Goal: Book appointment/travel/reservation

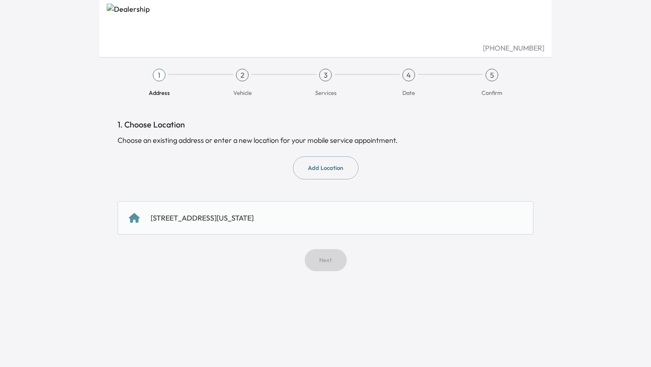
click at [334, 174] on button "Add Location" at bounding box center [326, 167] width 66 height 23
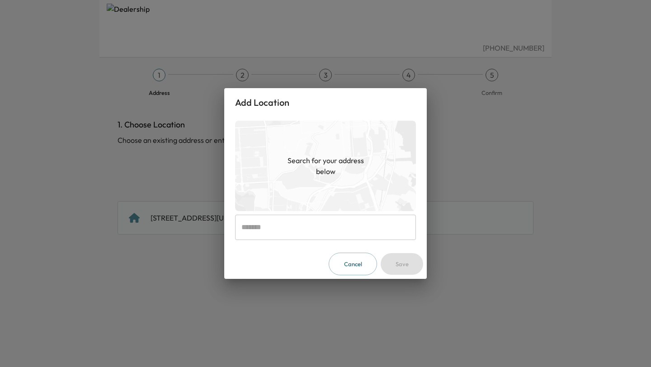
click at [356, 266] on button "Cancel" at bounding box center [353, 264] width 48 height 23
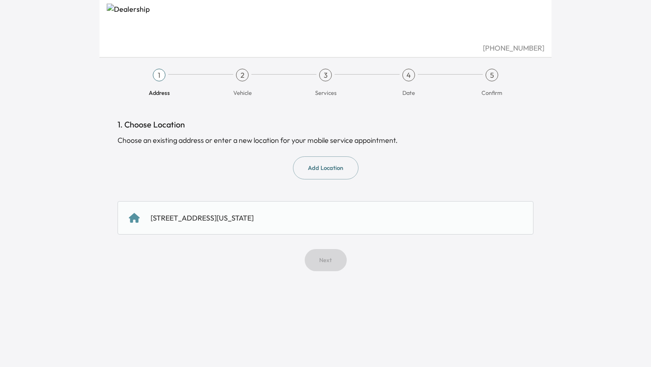
click at [254, 216] on div "[STREET_ADDRESS][US_STATE]" at bounding box center [202, 218] width 103 height 11
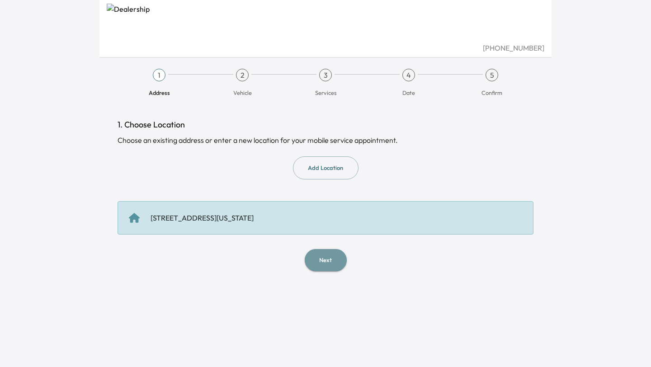
click at [327, 261] on button "Next" at bounding box center [326, 260] width 42 height 22
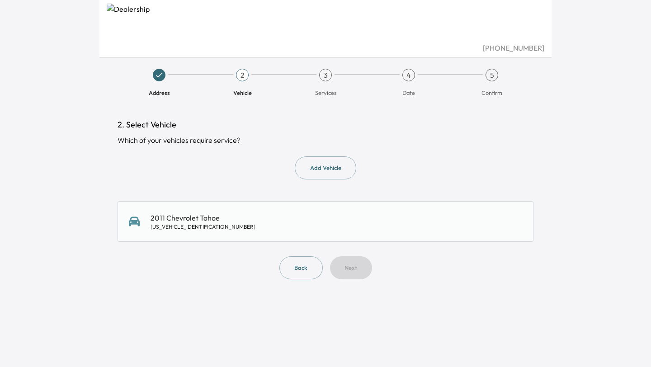
click at [244, 218] on div "2011 Chevrolet Tahoe [US_VEHICLE_IDENTIFICATION_NUMBER]" at bounding box center [325, 222] width 393 height 18
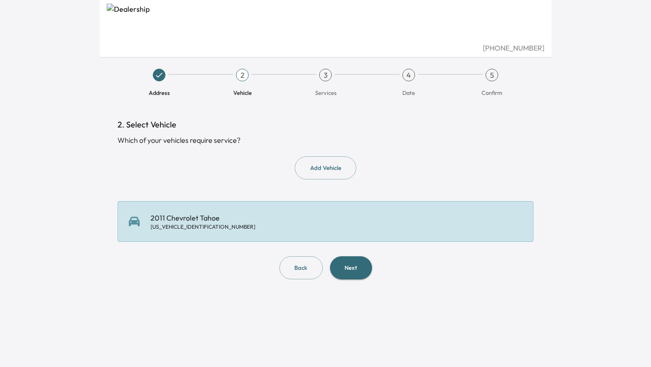
click at [350, 269] on button "Next" at bounding box center [351, 267] width 42 height 23
